Goal: Task Accomplishment & Management: Complete application form

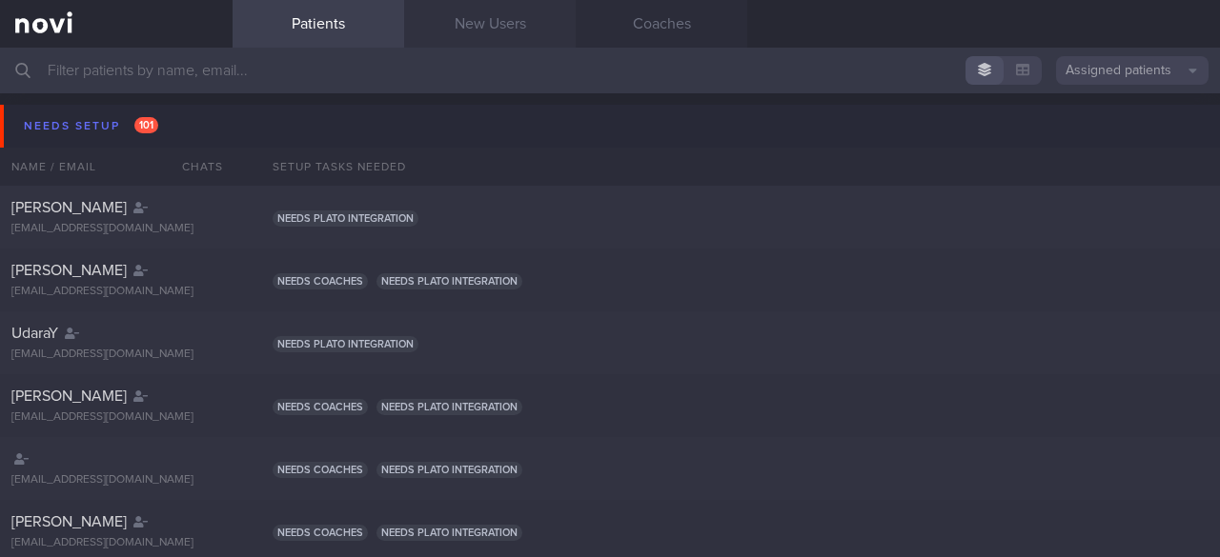
click at [472, 16] on link "New Users" at bounding box center [490, 24] width 172 height 48
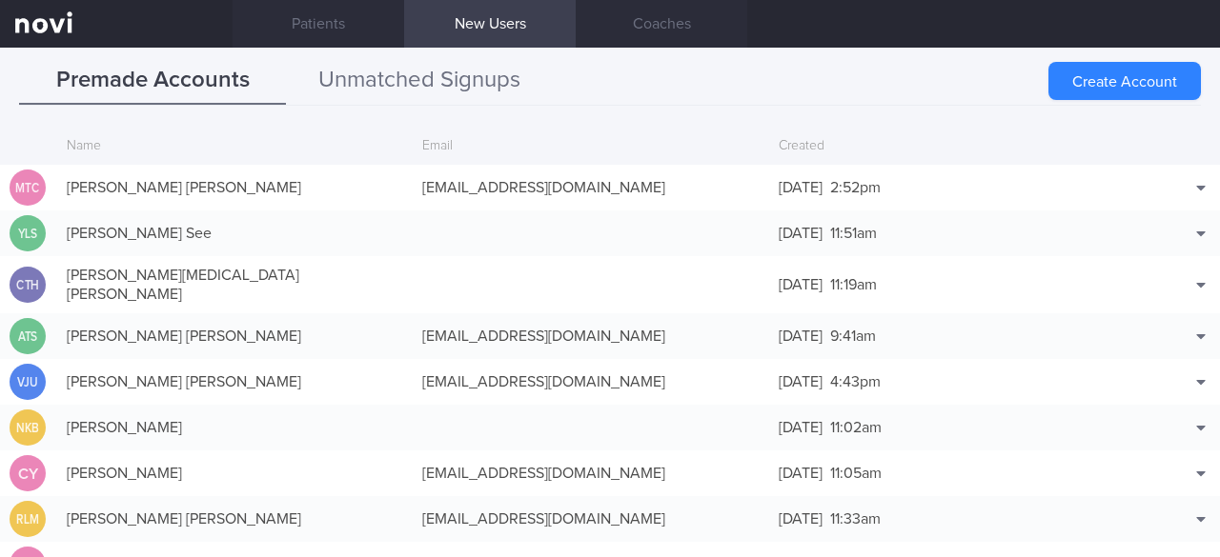
click at [410, 81] on button "Unmatched Signups" at bounding box center [419, 81] width 267 height 48
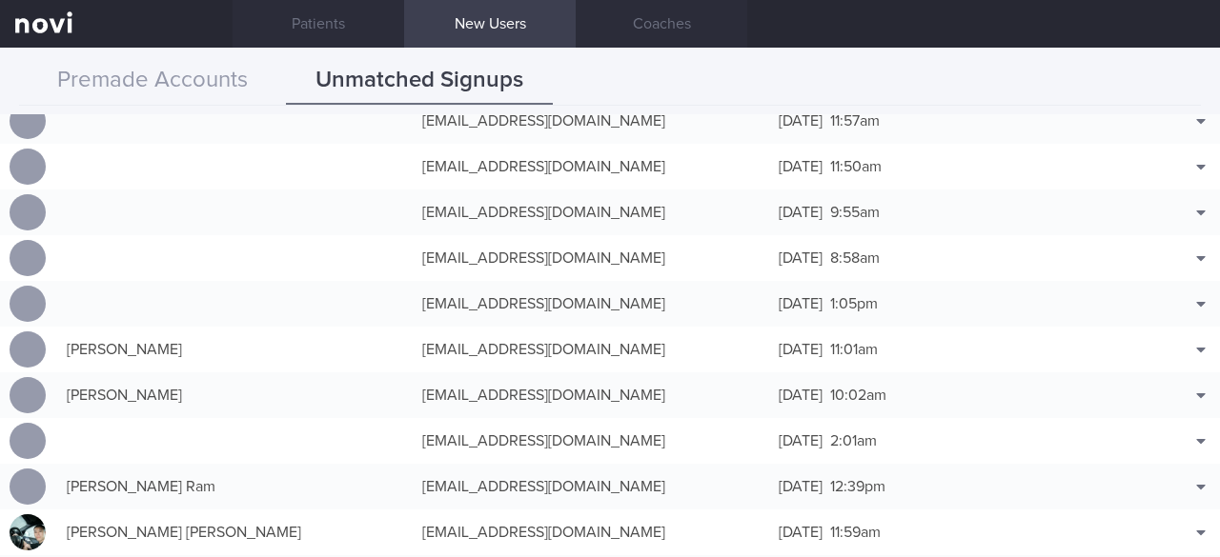
scroll to position [1239, 0]
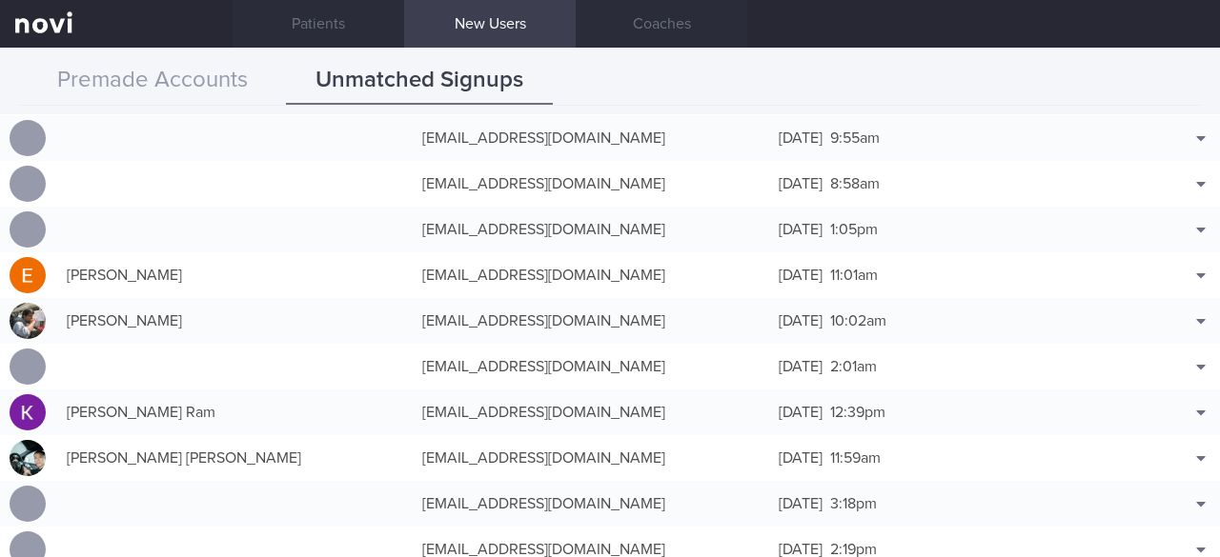
click at [497, 271] on div "[EMAIL_ADDRESS][DOMAIN_NAME]" at bounding box center [590, 275] width 355 height 38
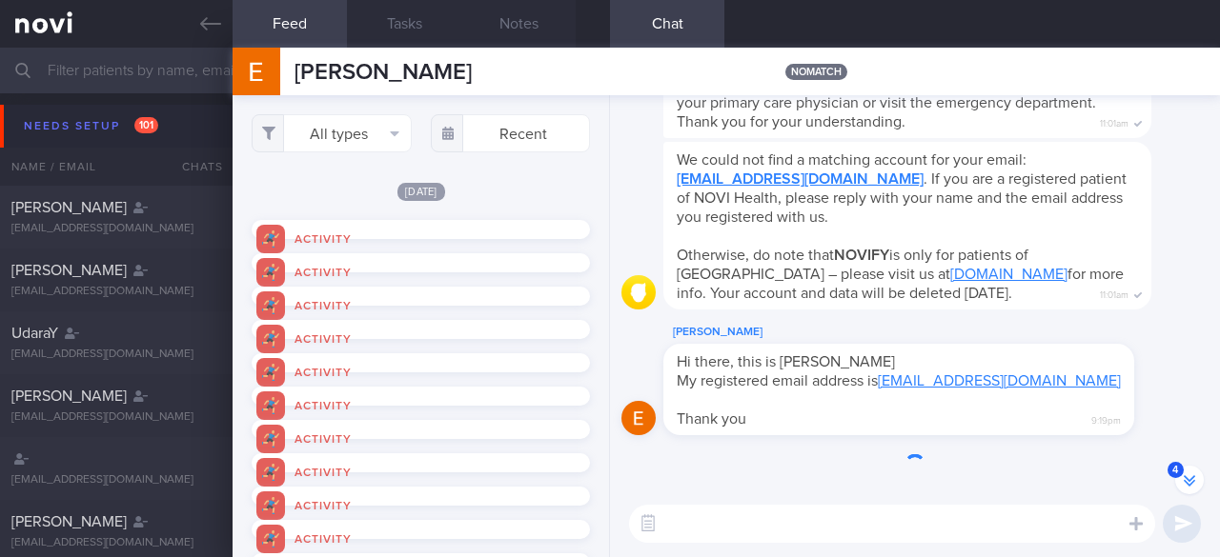
scroll to position [-497, 0]
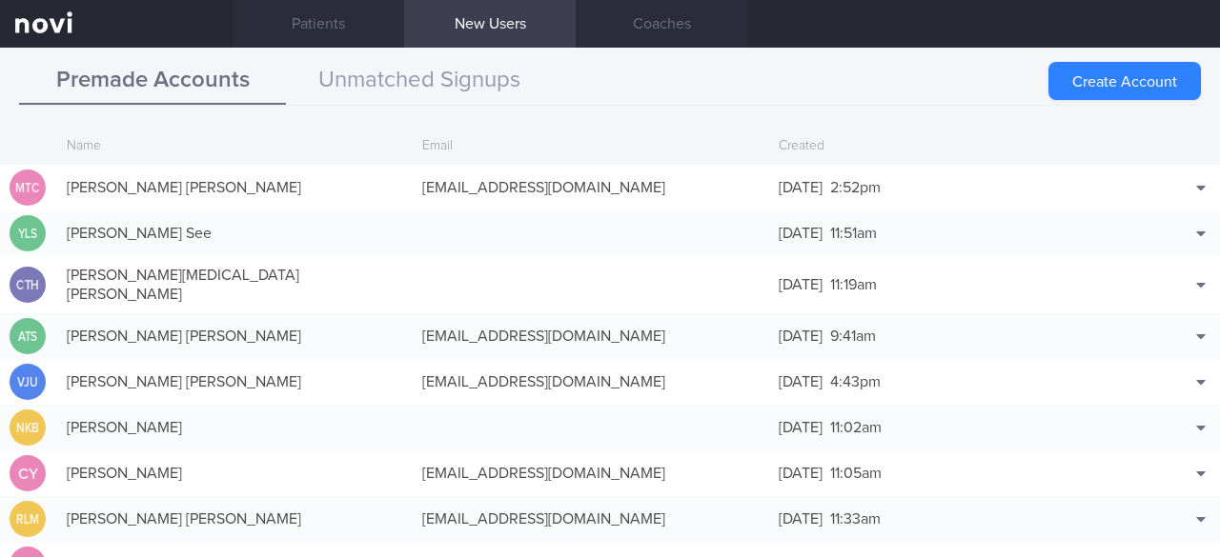
click at [168, 76] on button "Premade Accounts" at bounding box center [152, 81] width 267 height 48
click at [1115, 80] on button "Create Account" at bounding box center [1124, 81] width 152 height 38
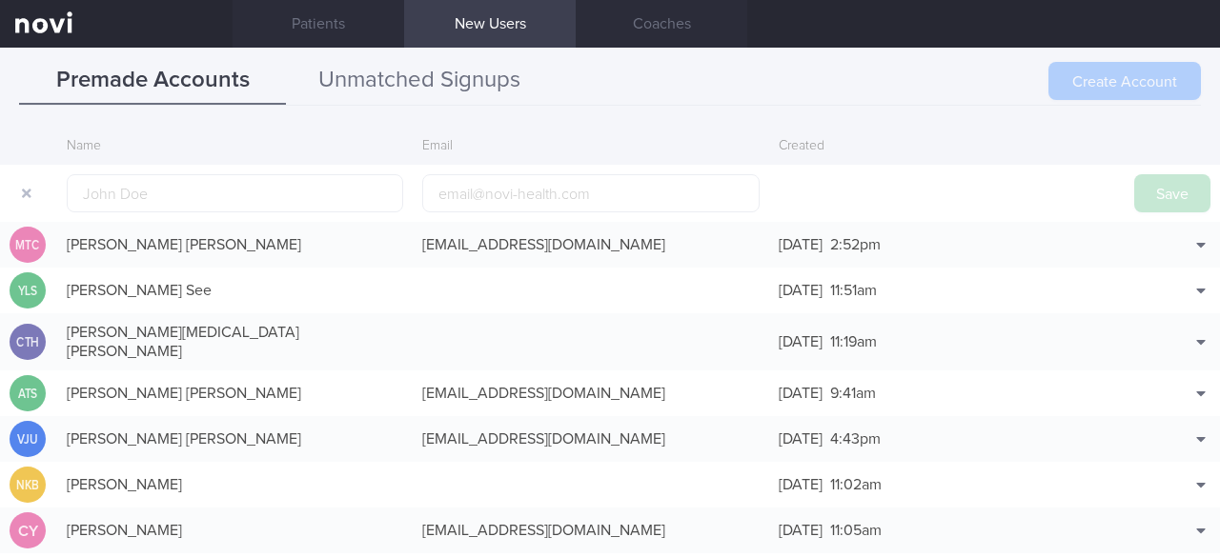
click at [439, 81] on button "Unmatched Signups" at bounding box center [419, 81] width 267 height 48
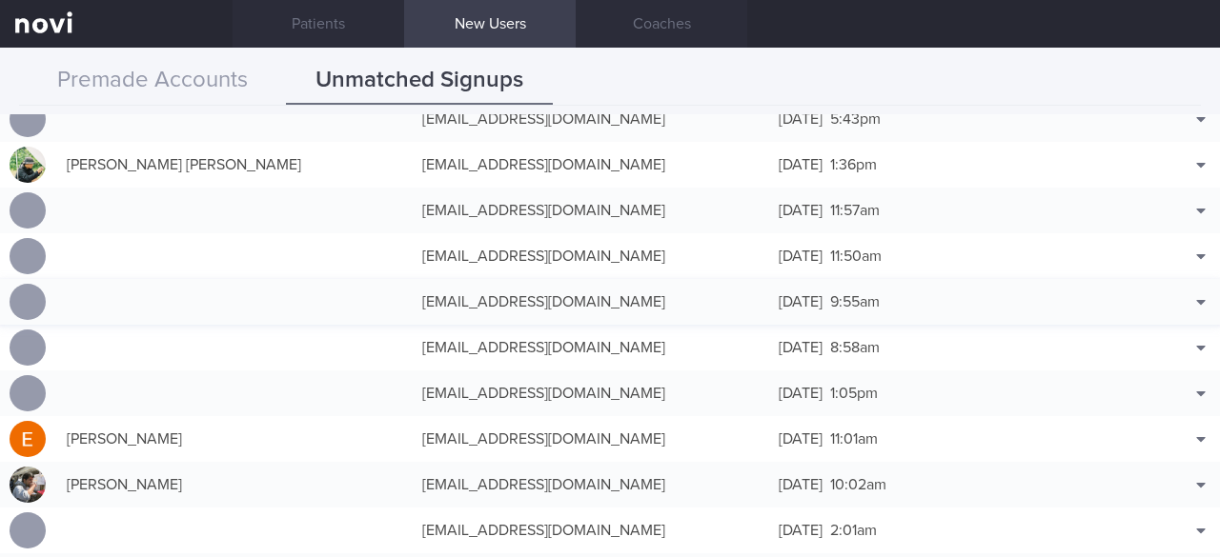
scroll to position [1144, 0]
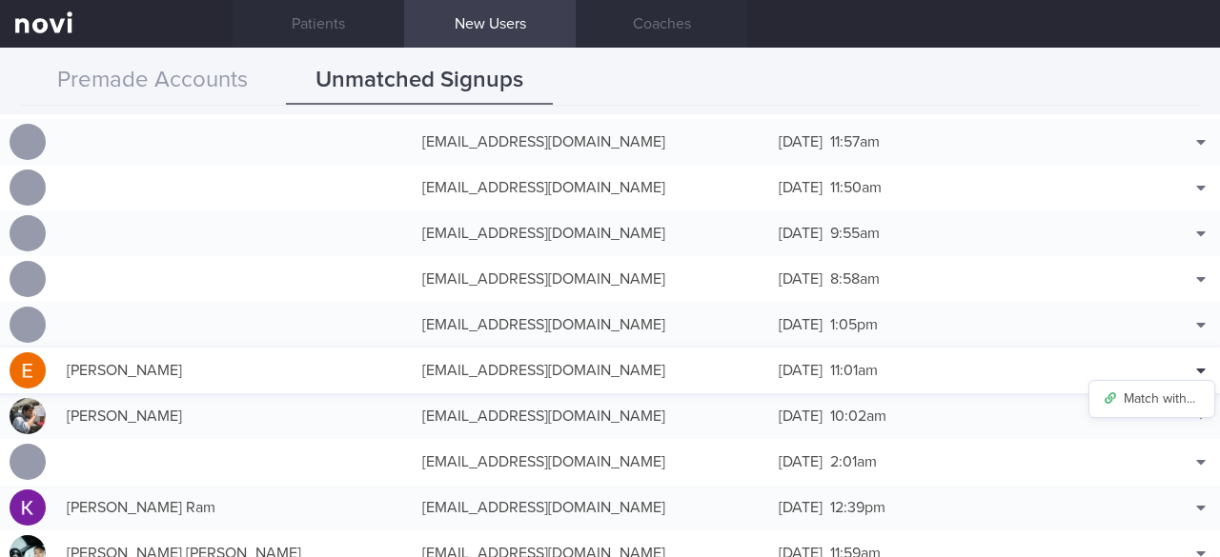
click at [1196, 374] on icon at bounding box center [1201, 370] width 10 height 15
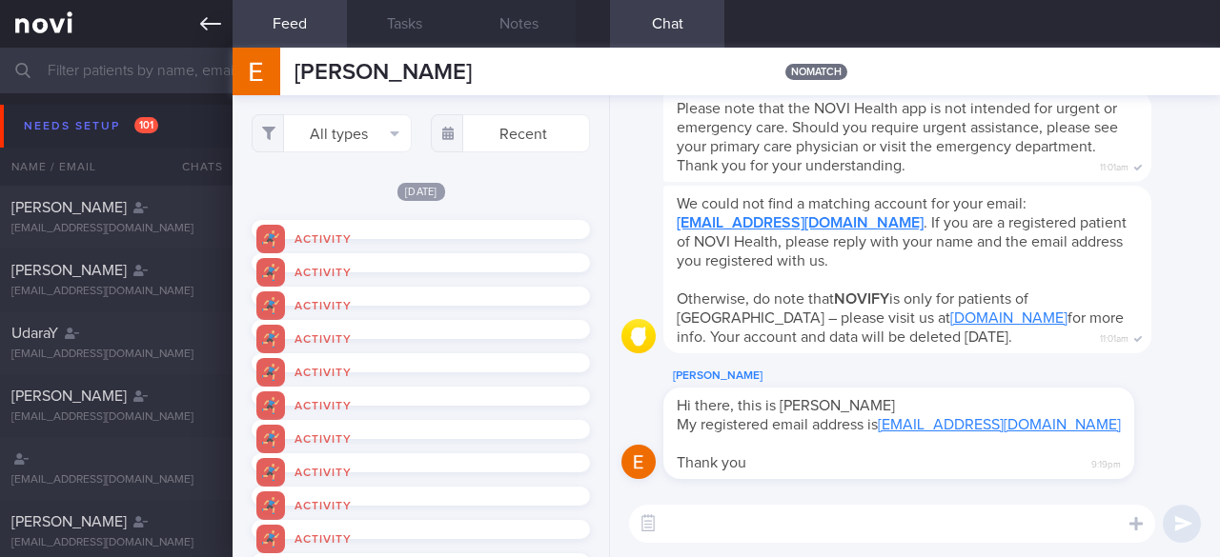
click at [212, 24] on icon at bounding box center [210, 23] width 21 height 13
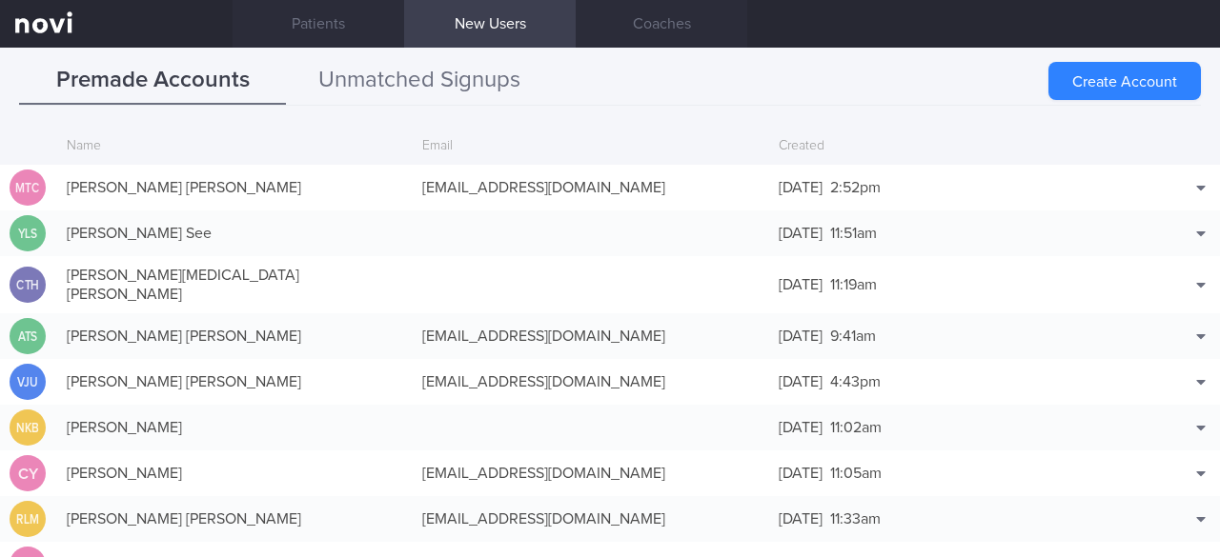
click at [392, 69] on button "Unmatched Signups" at bounding box center [419, 81] width 267 height 48
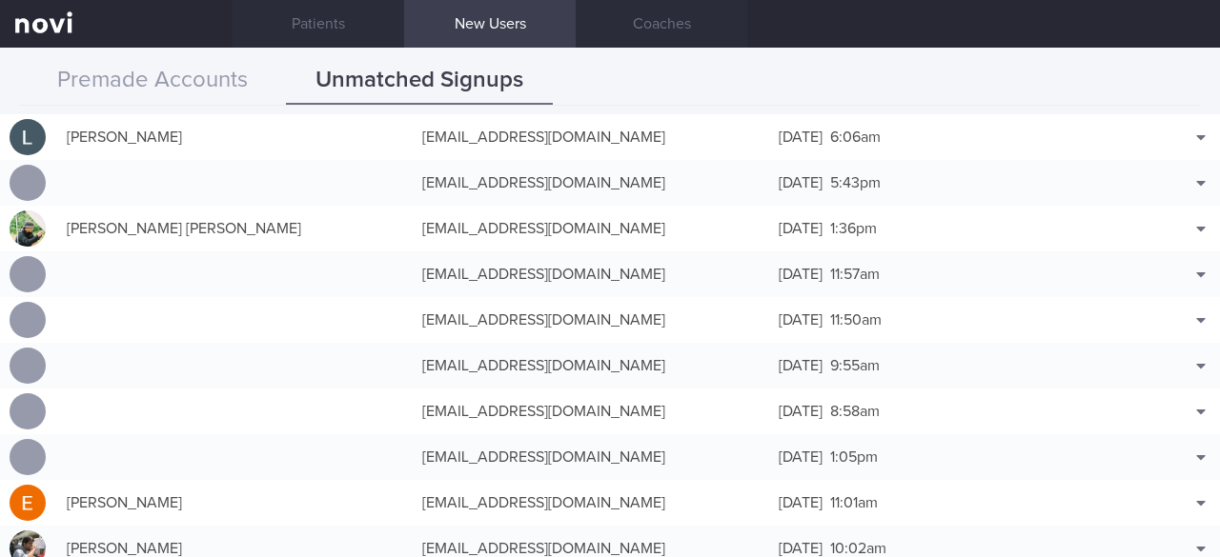
scroll to position [1239, 0]
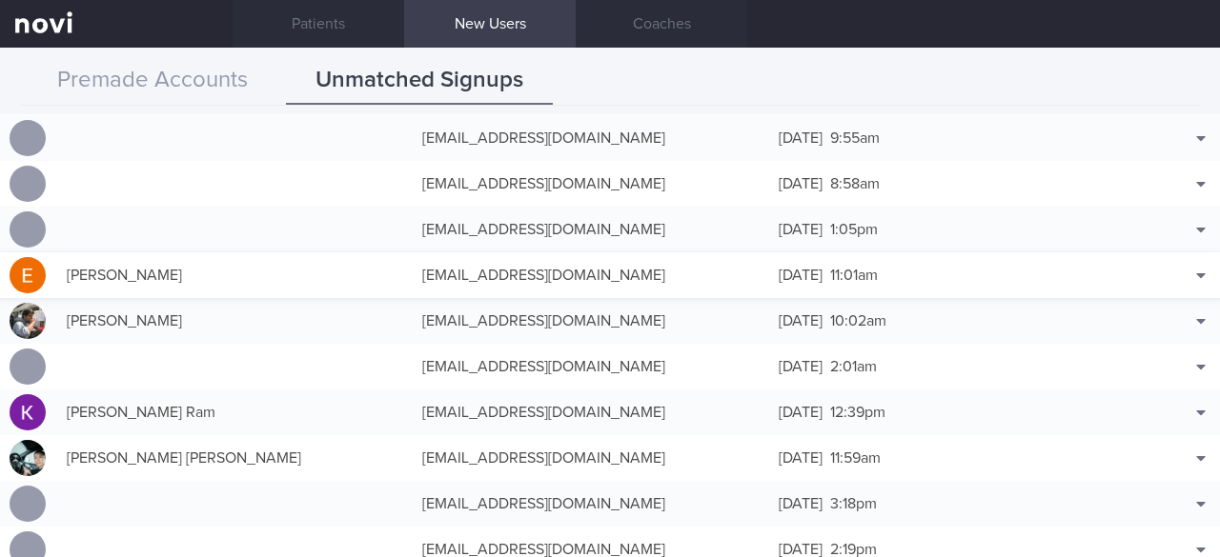
click at [494, 273] on div "[EMAIL_ADDRESS][DOMAIN_NAME]" at bounding box center [590, 275] width 355 height 38
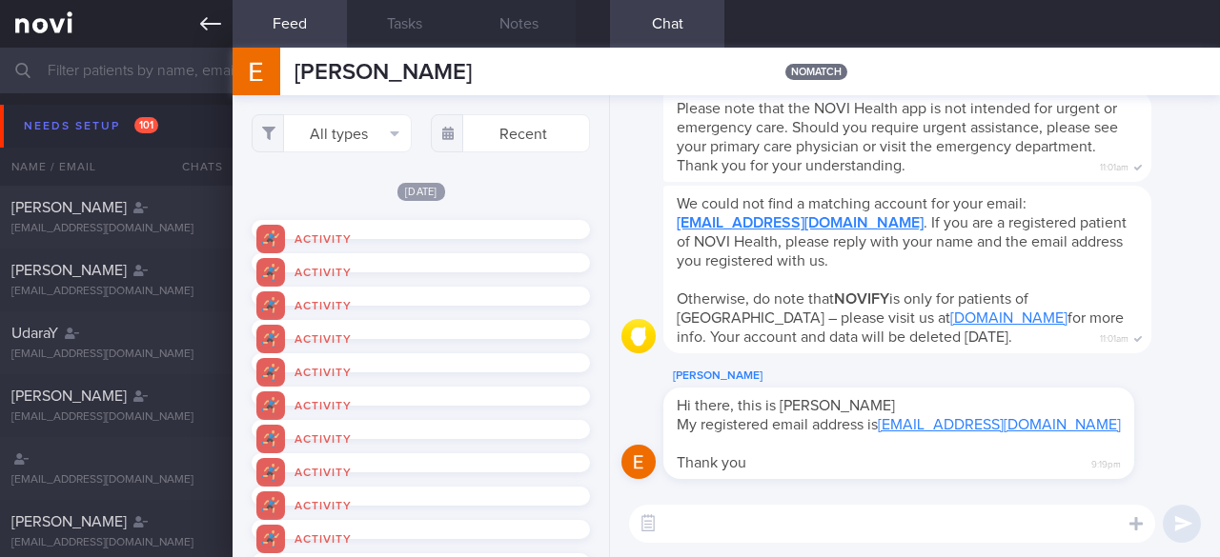
click at [208, 30] on icon at bounding box center [210, 23] width 21 height 21
click at [209, 26] on icon at bounding box center [210, 23] width 21 height 21
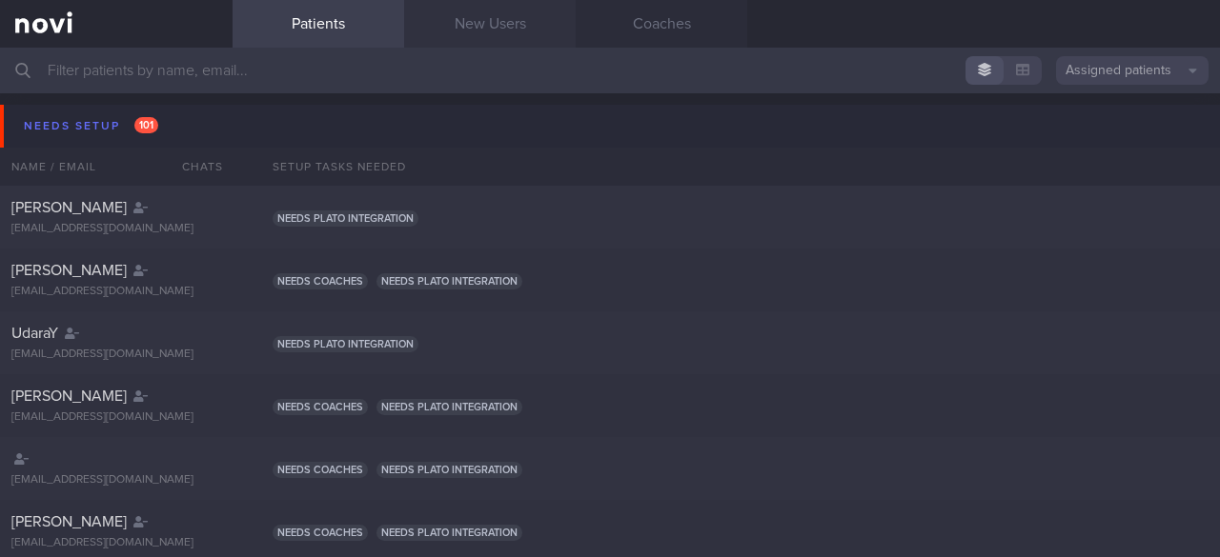
click at [503, 29] on link "New Users" at bounding box center [490, 24] width 172 height 48
click at [503, 28] on link "New Users" at bounding box center [490, 24] width 172 height 48
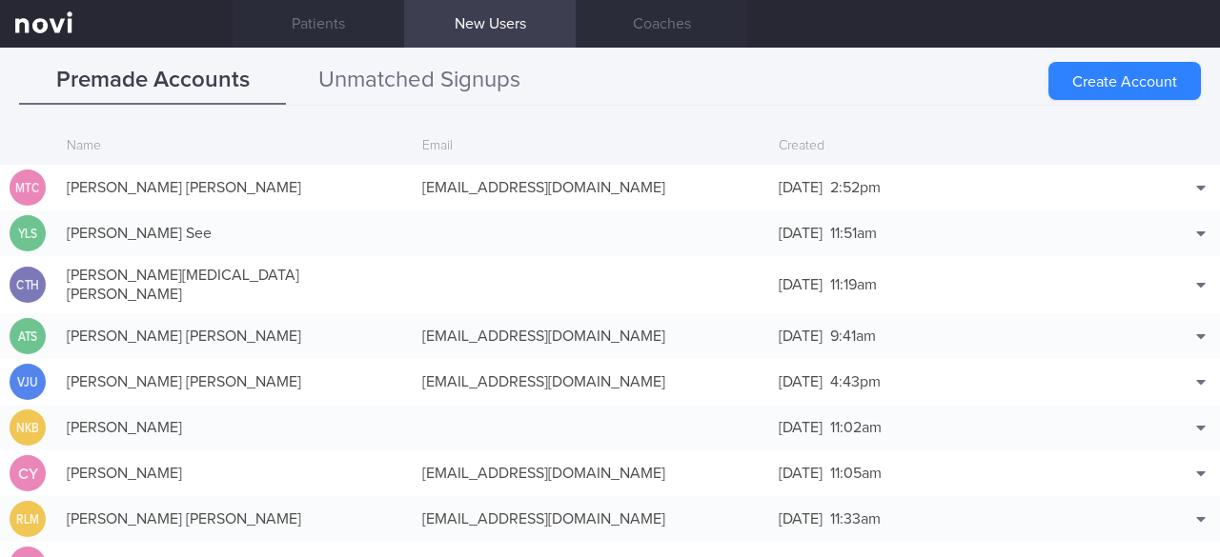
click at [427, 76] on button "Unmatched Signups" at bounding box center [419, 81] width 267 height 48
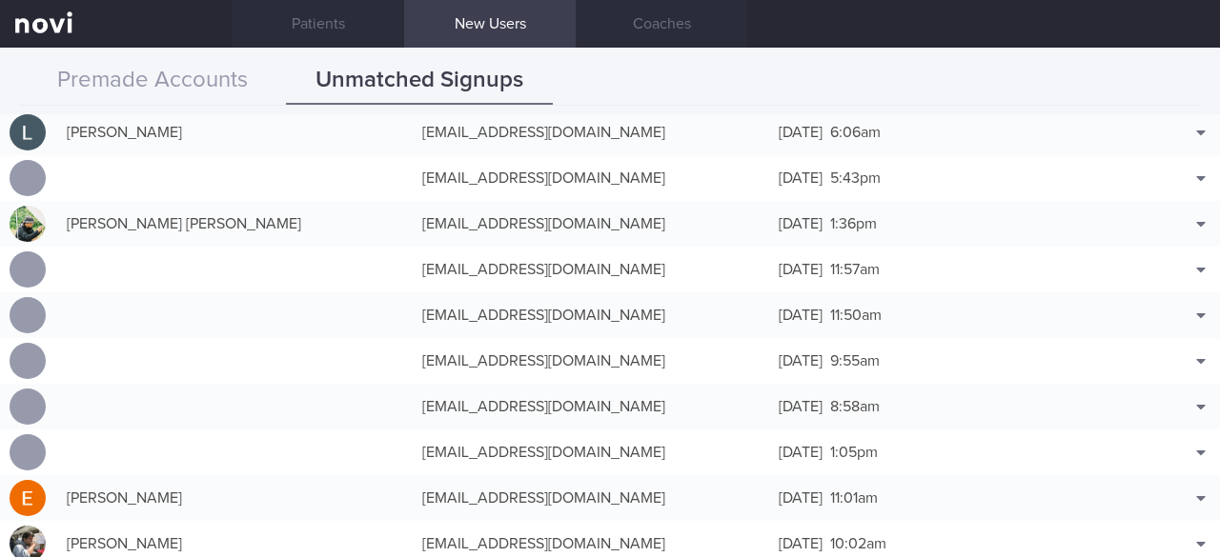
scroll to position [1144, 0]
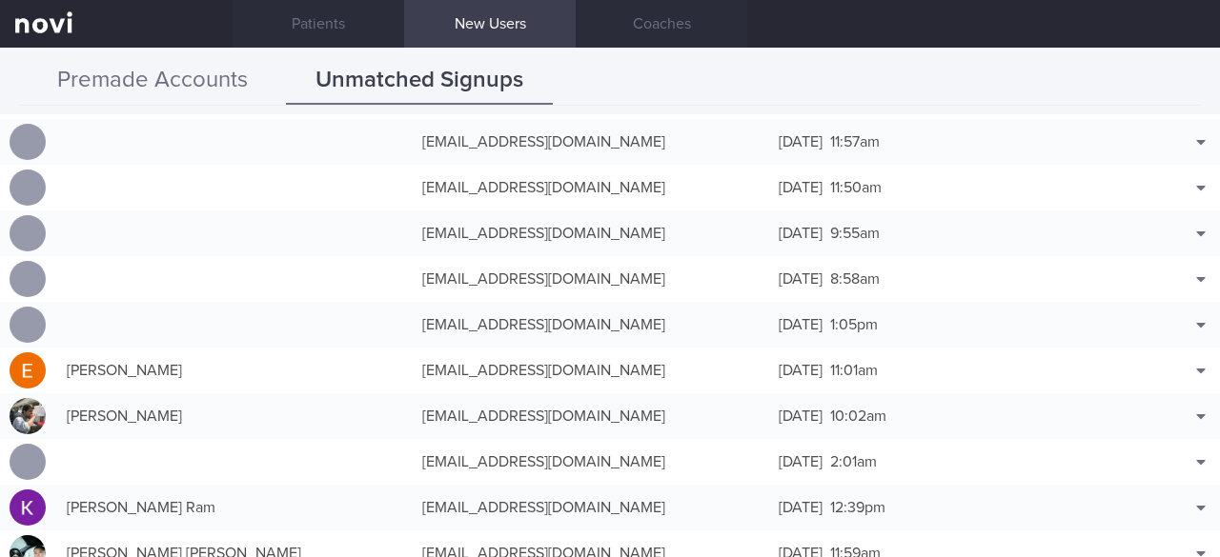
click at [128, 91] on button "Premade Accounts" at bounding box center [152, 81] width 267 height 48
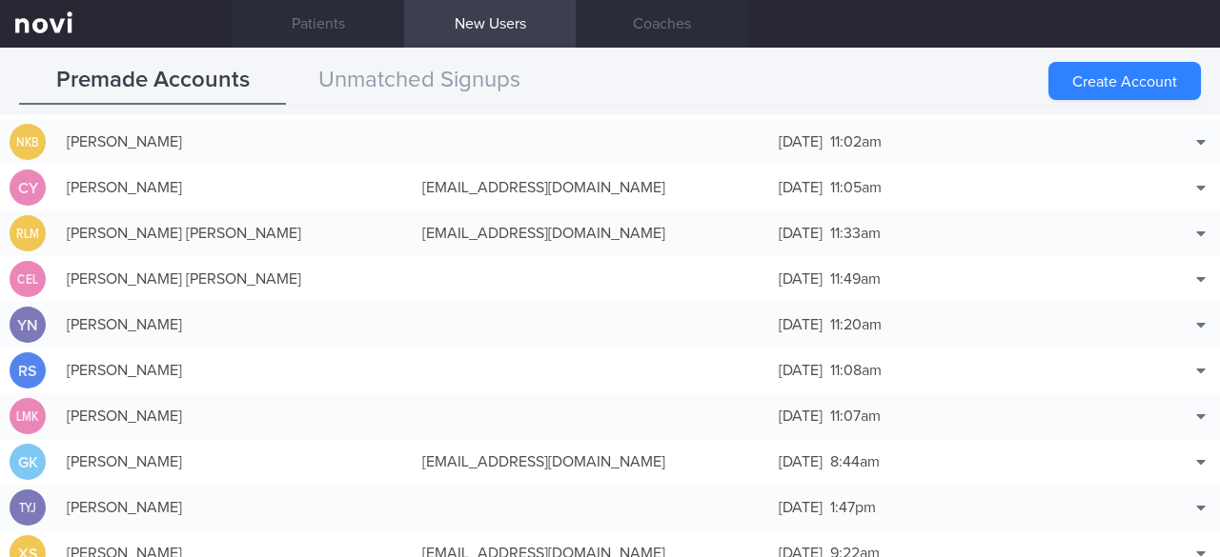
scroll to position [0, 0]
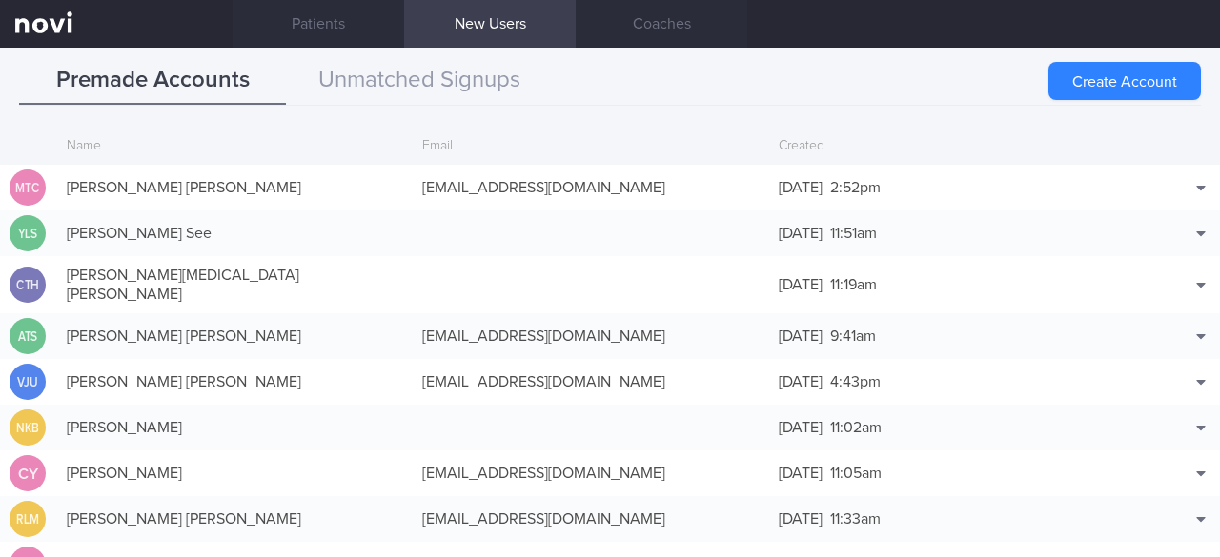
drag, startPoint x: 1113, startPoint y: 87, endPoint x: 1116, endPoint y: 77, distance: 9.9
click at [1113, 87] on button "Create Account" at bounding box center [1124, 81] width 152 height 38
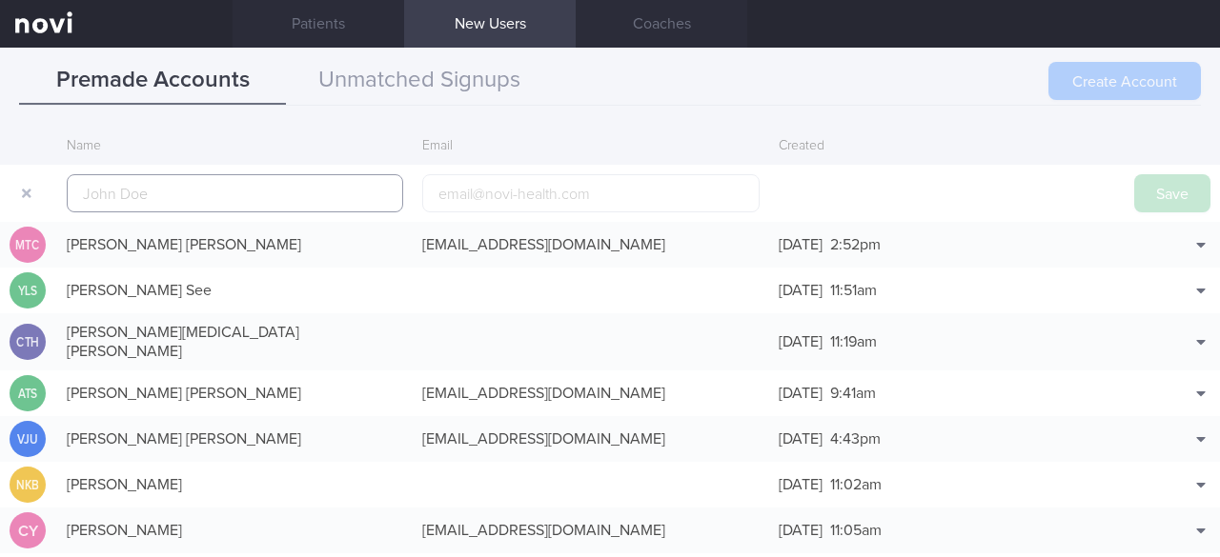
scroll to position [46, 0]
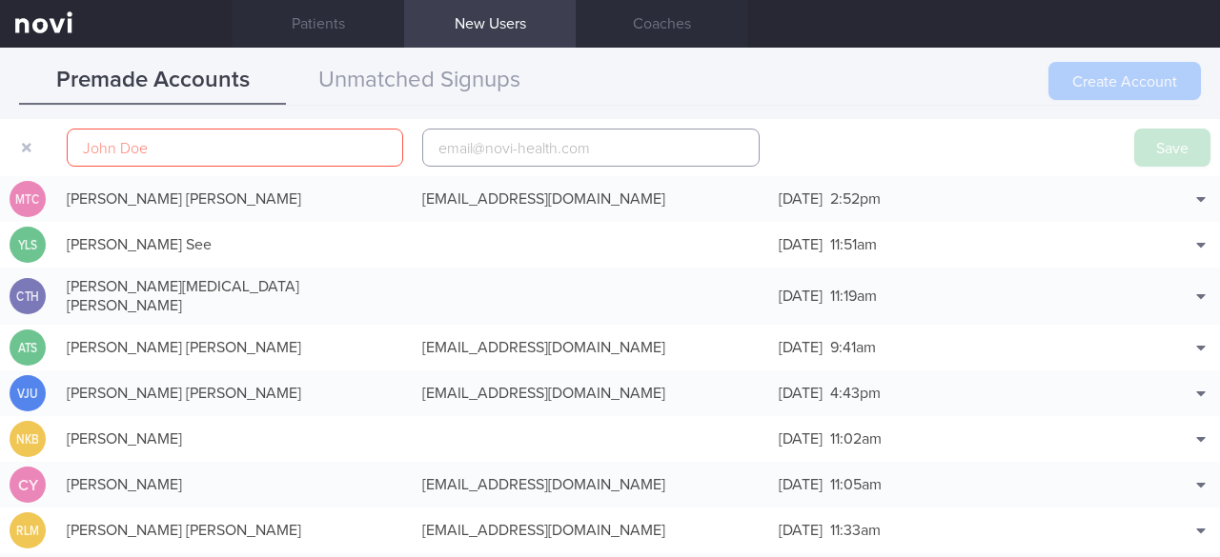
click at [444, 145] on input "email" at bounding box center [590, 148] width 336 height 38
paste input "[EMAIL_ADDRESS][DOMAIN_NAME]"
click at [539, 147] on input "[EMAIL_ADDRESS][DOMAIN_NAME]" at bounding box center [590, 148] width 336 height 38
type input "[EMAIL_ADDRESS][DOMAIN_NAME]"
drag, startPoint x: 145, startPoint y: 147, endPoint x: 84, endPoint y: 146, distance: 61.0
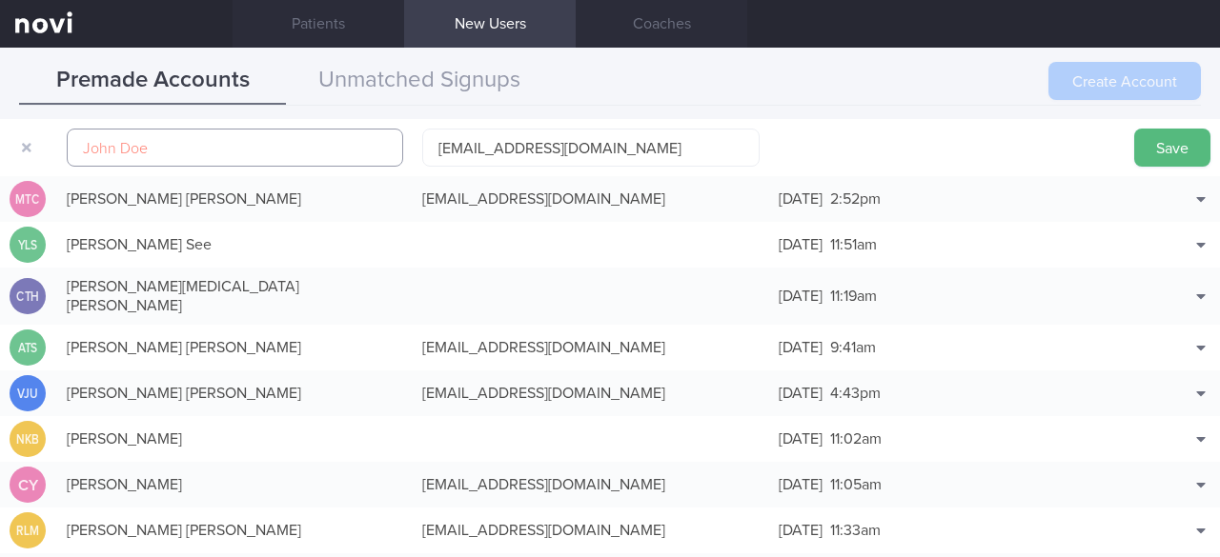
click at [84, 146] on input "text" at bounding box center [235, 148] width 336 height 38
paste input "[PERSON_NAME] [PERSON_NAME]"
type input "[PERSON_NAME] [PERSON_NAME]"
click at [1145, 146] on button "Save" at bounding box center [1172, 148] width 76 height 38
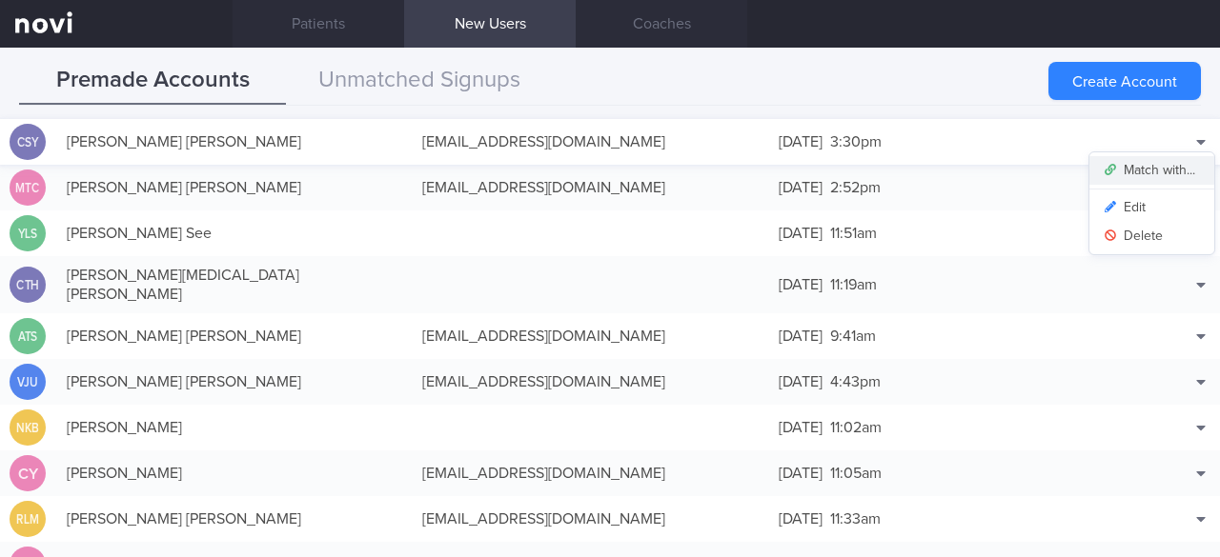
click at [1165, 169] on button "Match with..." at bounding box center [1151, 170] width 125 height 29
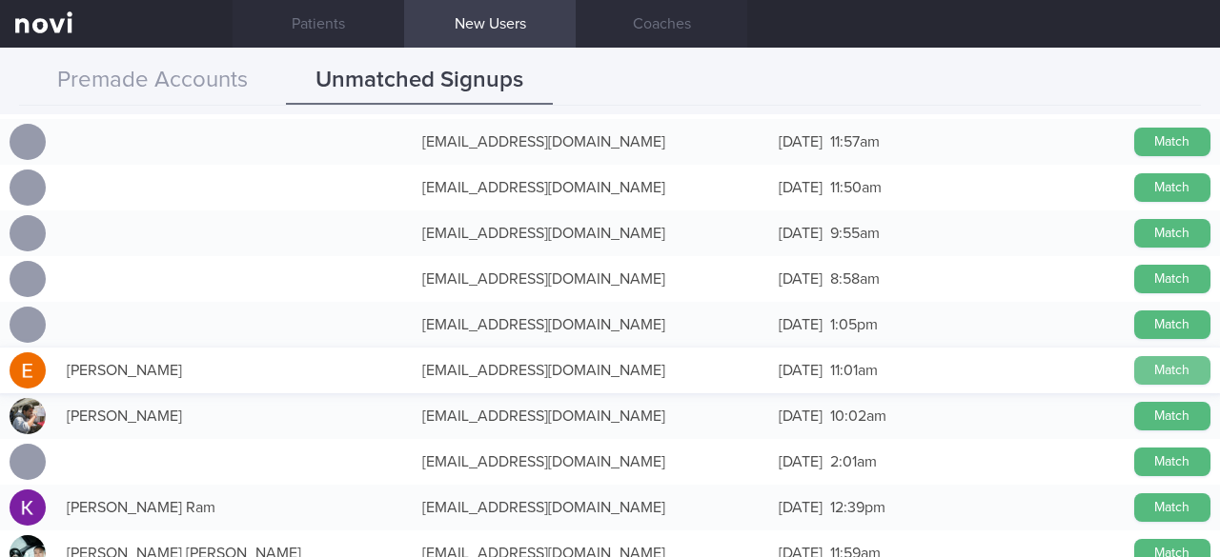
click at [1163, 371] on button "Match" at bounding box center [1172, 370] width 76 height 29
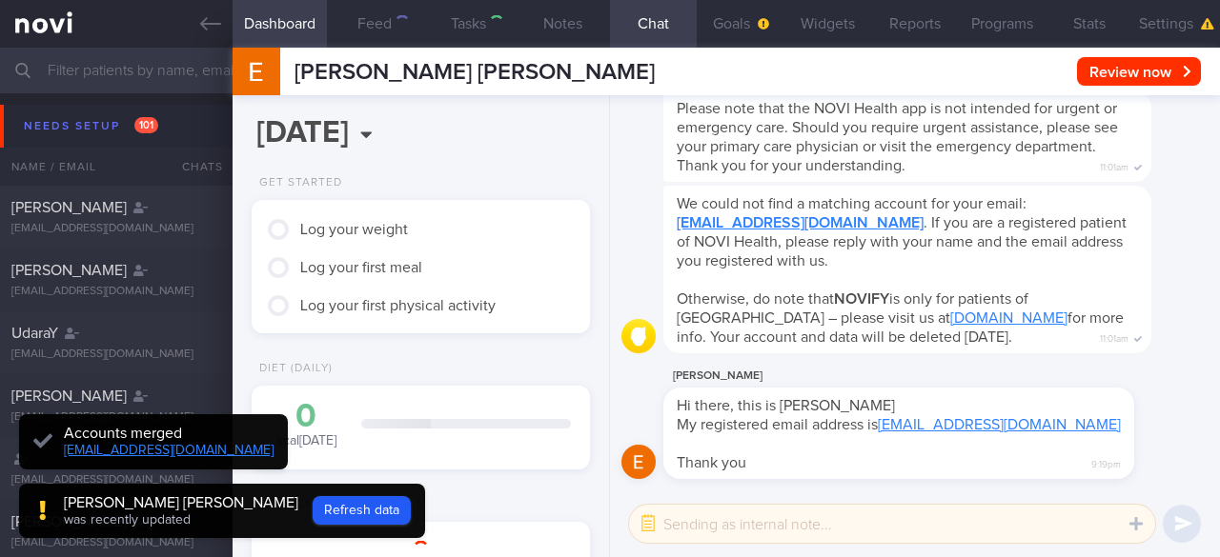
scroll to position [149, 297]
